Goal: Information Seeking & Learning: Learn about a topic

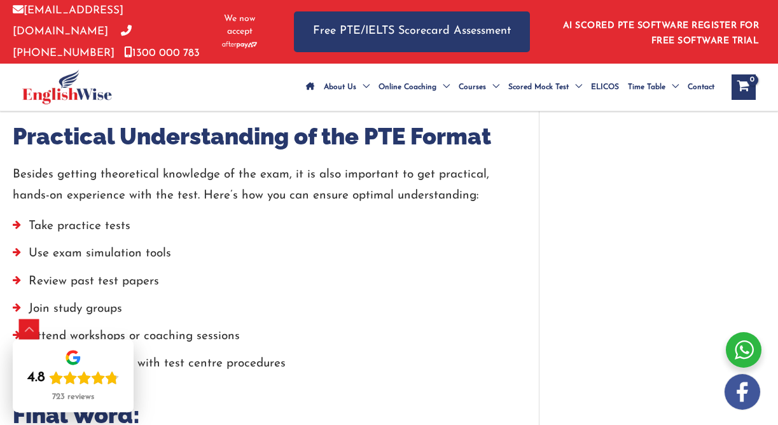
scroll to position [3516, 0]
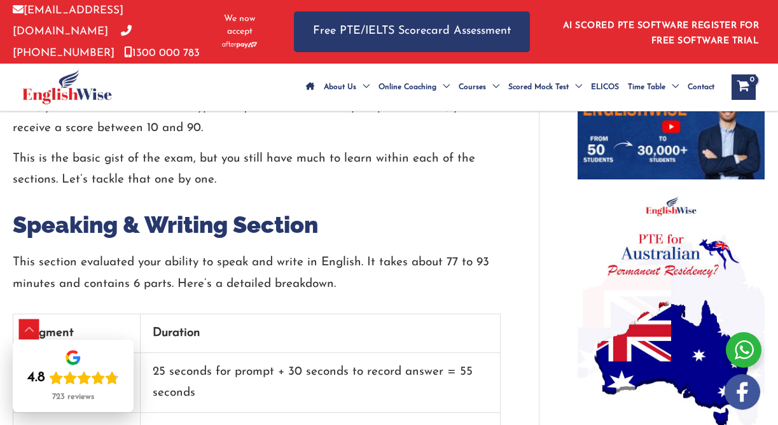
scroll to position [810, 0]
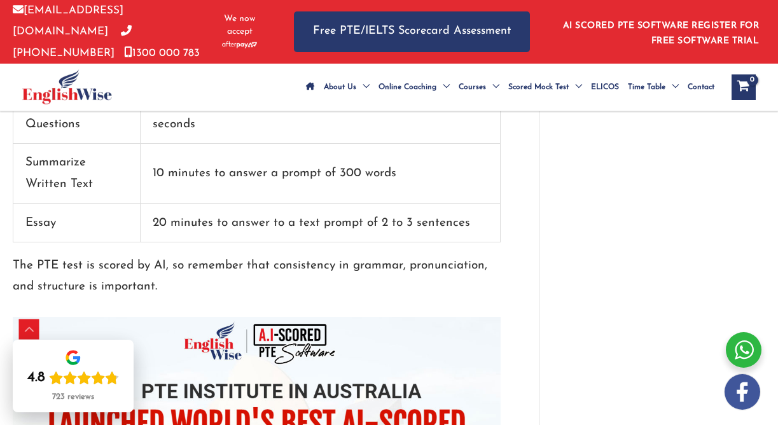
scroll to position [1489, 0]
